Goal: Task Accomplishment & Management: Manage account settings

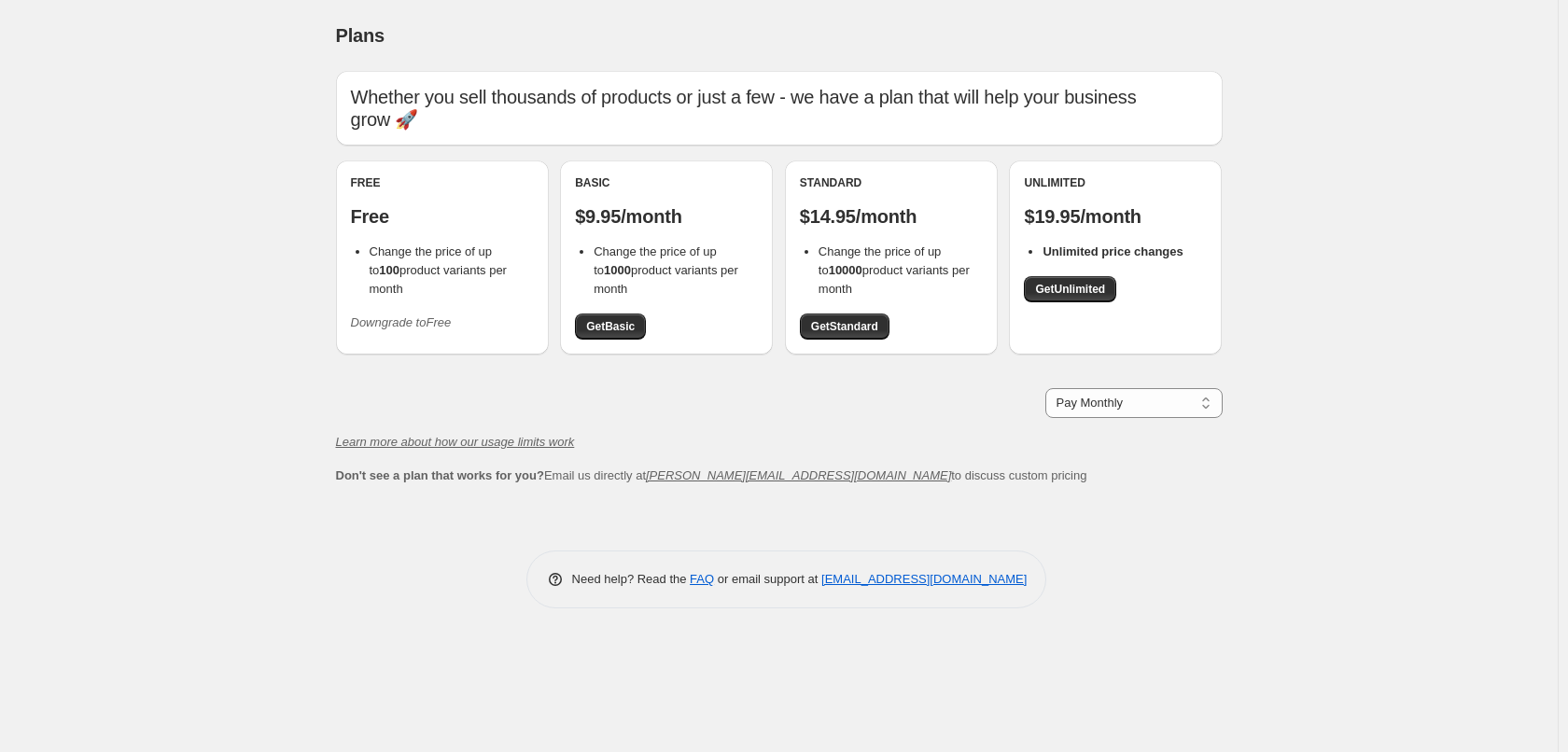
click at [440, 265] on span "Change the price of up to 100 product variants per month" at bounding box center [438, 270] width 137 height 51
click at [362, 182] on div "Free" at bounding box center [443, 183] width 183 height 15
click at [372, 235] on div "Free Free Change the price of up to 100 product variants per month Downgrade to…" at bounding box center [443, 257] width 183 height 162
click at [391, 315] on icon "Downgrade to Free" at bounding box center [401, 322] width 101 height 14
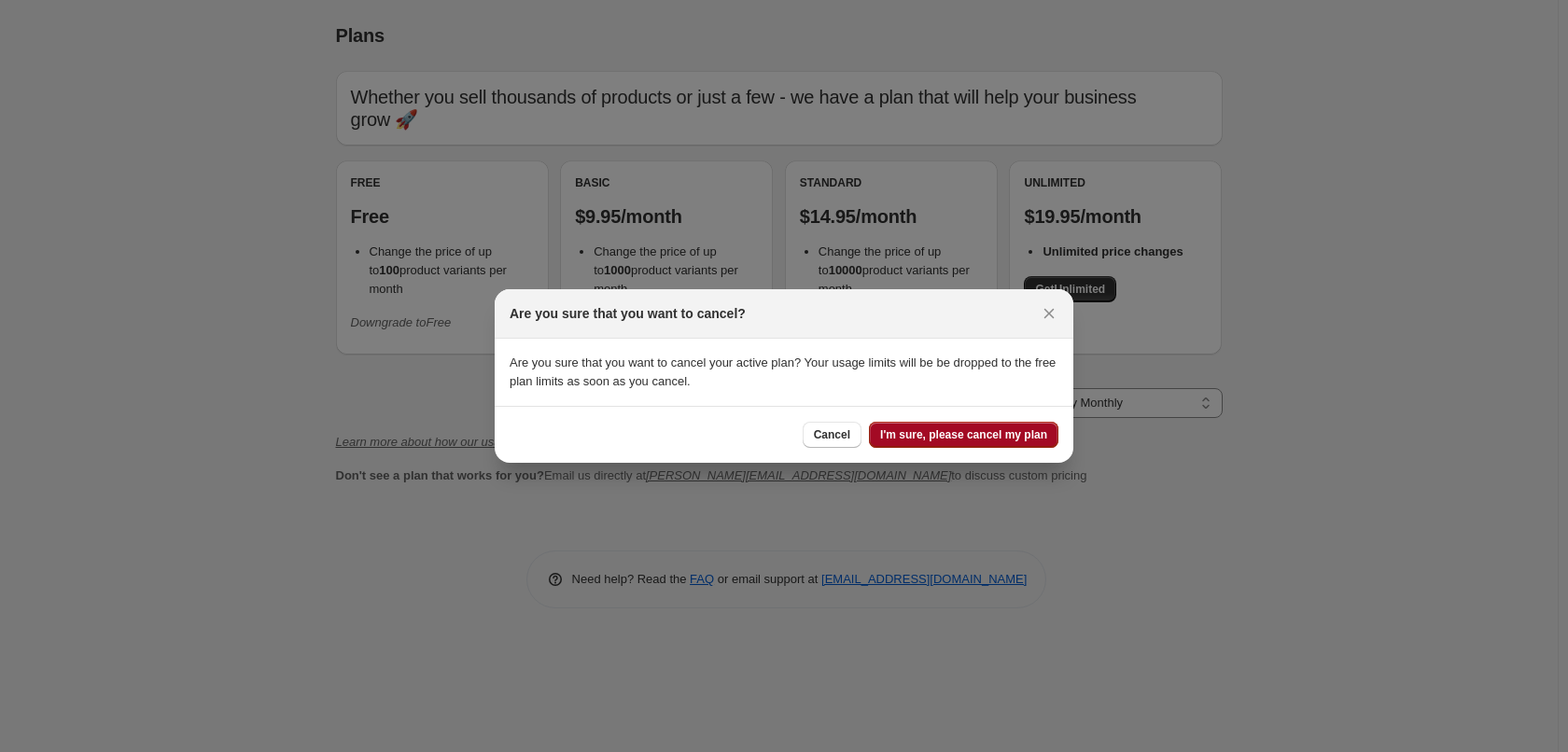
click at [963, 433] on span "I'm sure, please cancel my plan" at bounding box center [963, 435] width 167 height 15
